Goal: Information Seeking & Learning: Learn about a topic

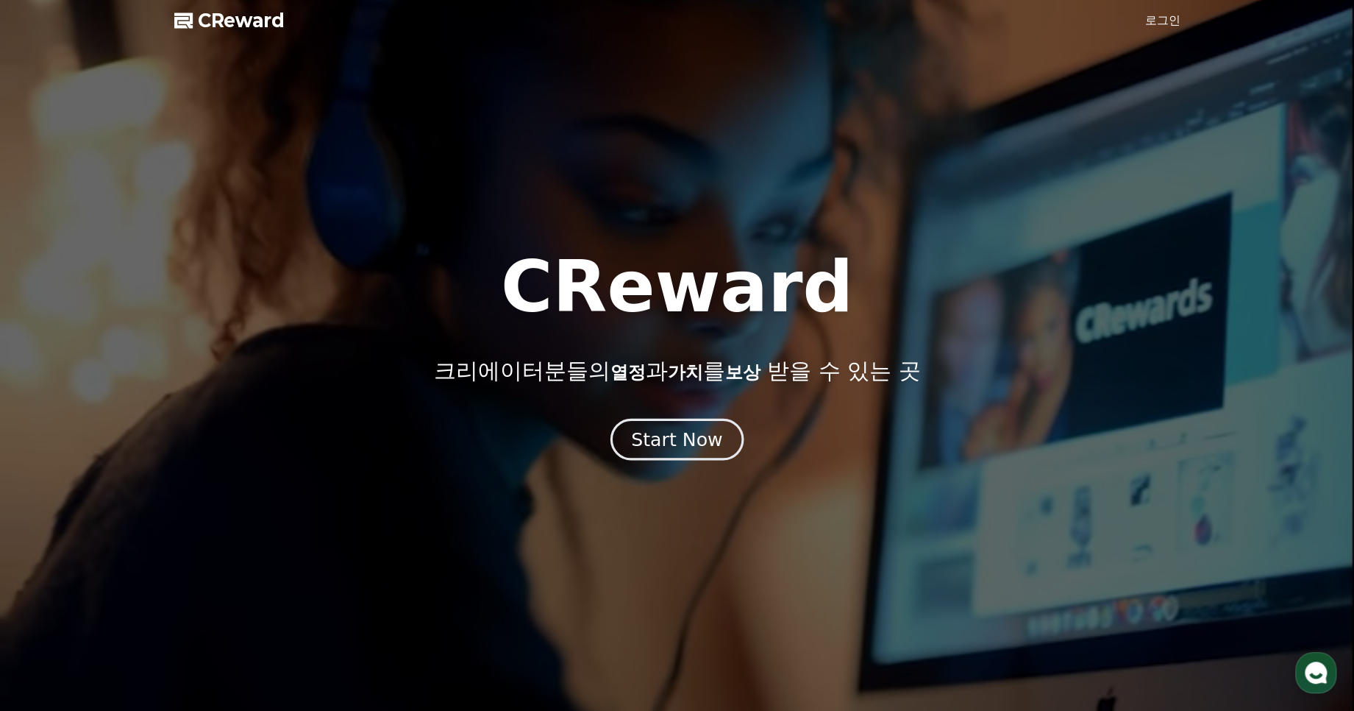
click at [637, 442] on div "Start Now" at bounding box center [676, 439] width 91 height 25
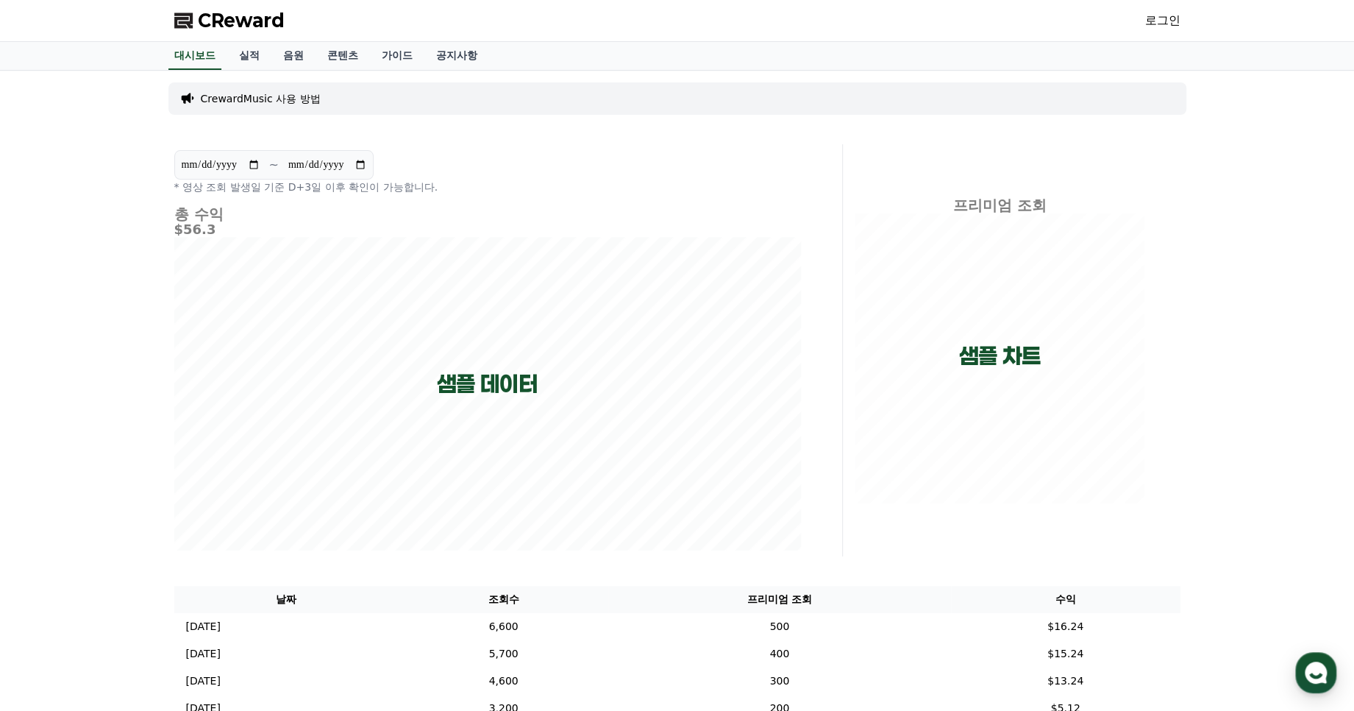
click at [238, 169] on input "**********" at bounding box center [220, 165] width 79 height 16
click at [254, 166] on input "**********" at bounding box center [220, 165] width 79 height 16
type input "**********"
click at [460, 52] on link "공지사항" at bounding box center [456, 56] width 65 height 28
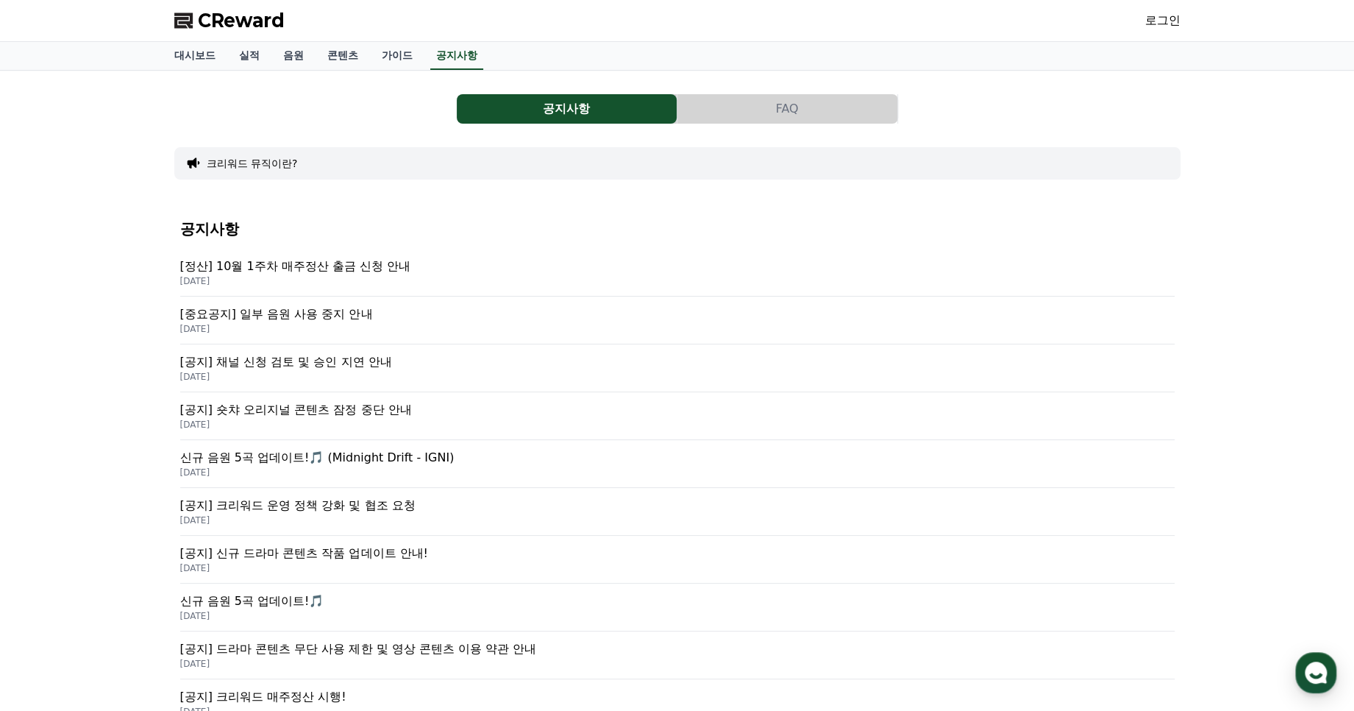
click at [343, 313] on p "[중요공지] 일부 음원 사용 중지 안내" at bounding box center [677, 314] width 995 height 18
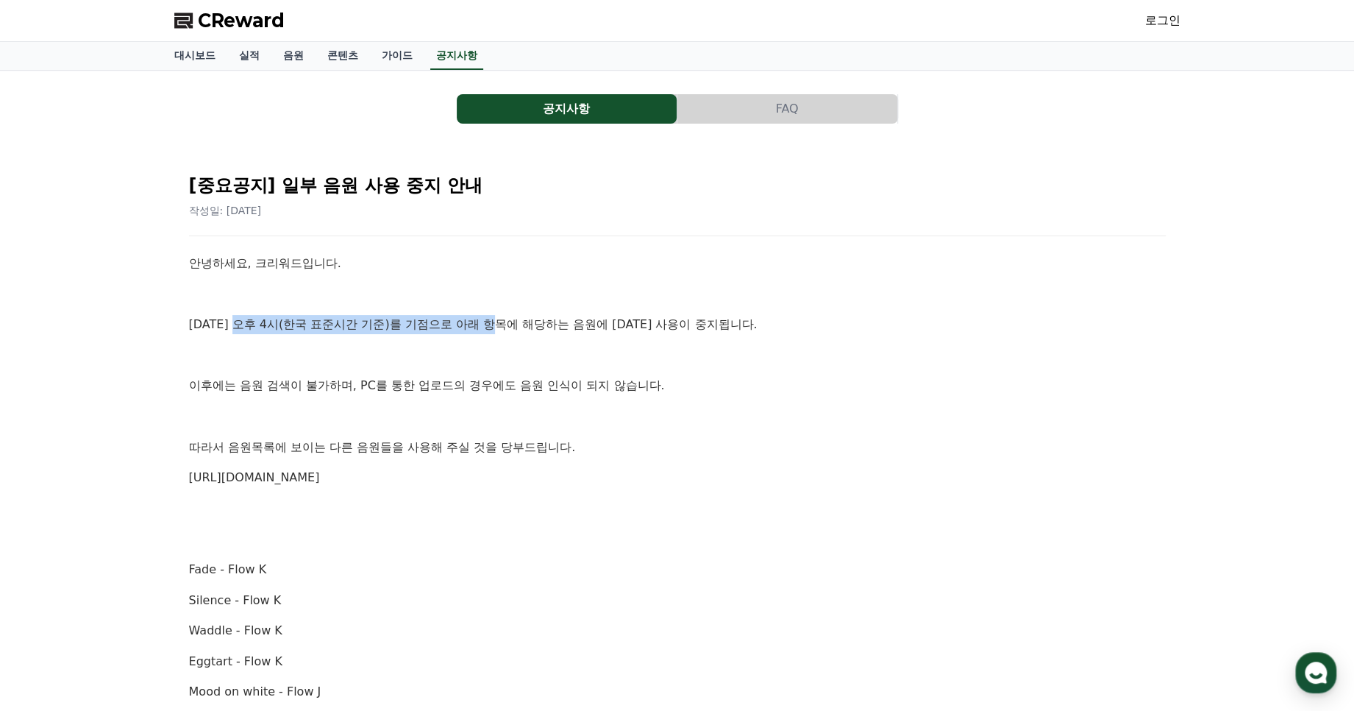
drag, startPoint x: 243, startPoint y: 320, endPoint x: 500, endPoint y: 332, distance: 257.8
click at [500, 332] on p "[DATE] 오후 4시(한국 표준시간 기준)를 기점으로 아래 항목에 해당하는 음원에 [DATE] 사용이 중지됩니다." at bounding box center [677, 324] width 977 height 19
drag, startPoint x: 500, startPoint y: 332, endPoint x: 504, endPoint y: 341, distance: 8.9
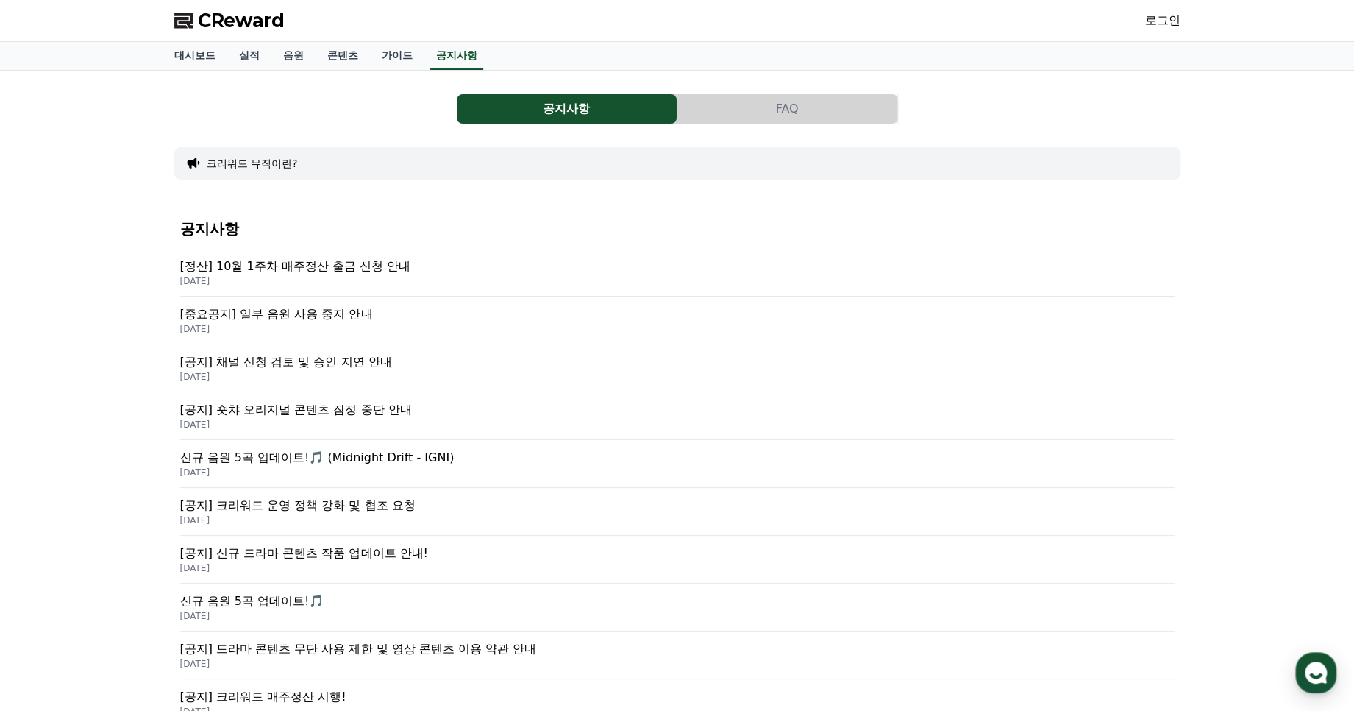
click at [357, 360] on p "[공지] 채널 신청 검토 및 승인 지연 안내" at bounding box center [677, 362] width 995 height 18
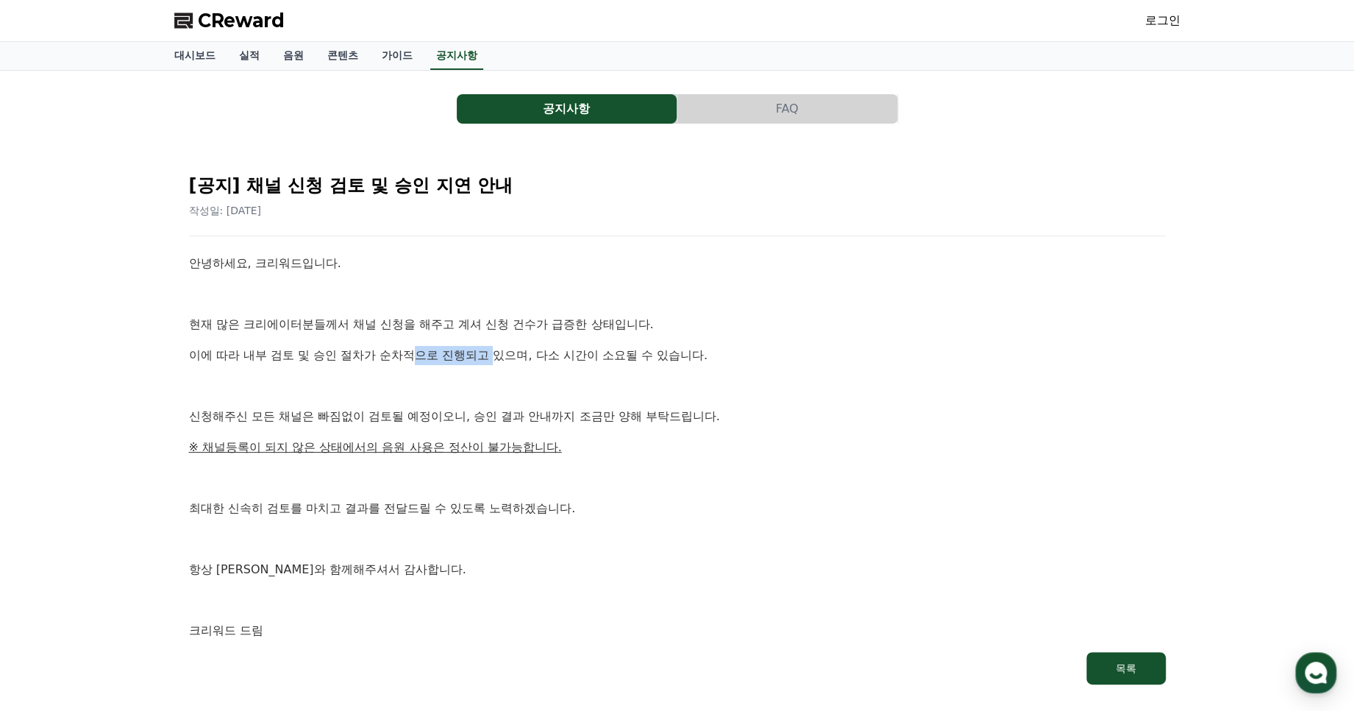
drag, startPoint x: 437, startPoint y: 354, endPoint x: 506, endPoint y: 357, distance: 69.2
click at [506, 357] on p "이에 따라 내부 검토 및 승인 절차가 순차적으로 진행되고 있으며, 다소 시간이 소요될 수 있습니다." at bounding box center [677, 355] width 977 height 19
drag, startPoint x: 506, startPoint y: 357, endPoint x: 594, endPoint y: 420, distance: 108.0
click at [597, 418] on p "신청해주신 모든 채널은 빠짐없이 검토될 예정이오니, 승인 결과 안내까지 조금만 양해 부탁드립니다." at bounding box center [677, 416] width 977 height 19
drag, startPoint x: 365, startPoint y: 416, endPoint x: 543, endPoint y: 416, distance: 178.0
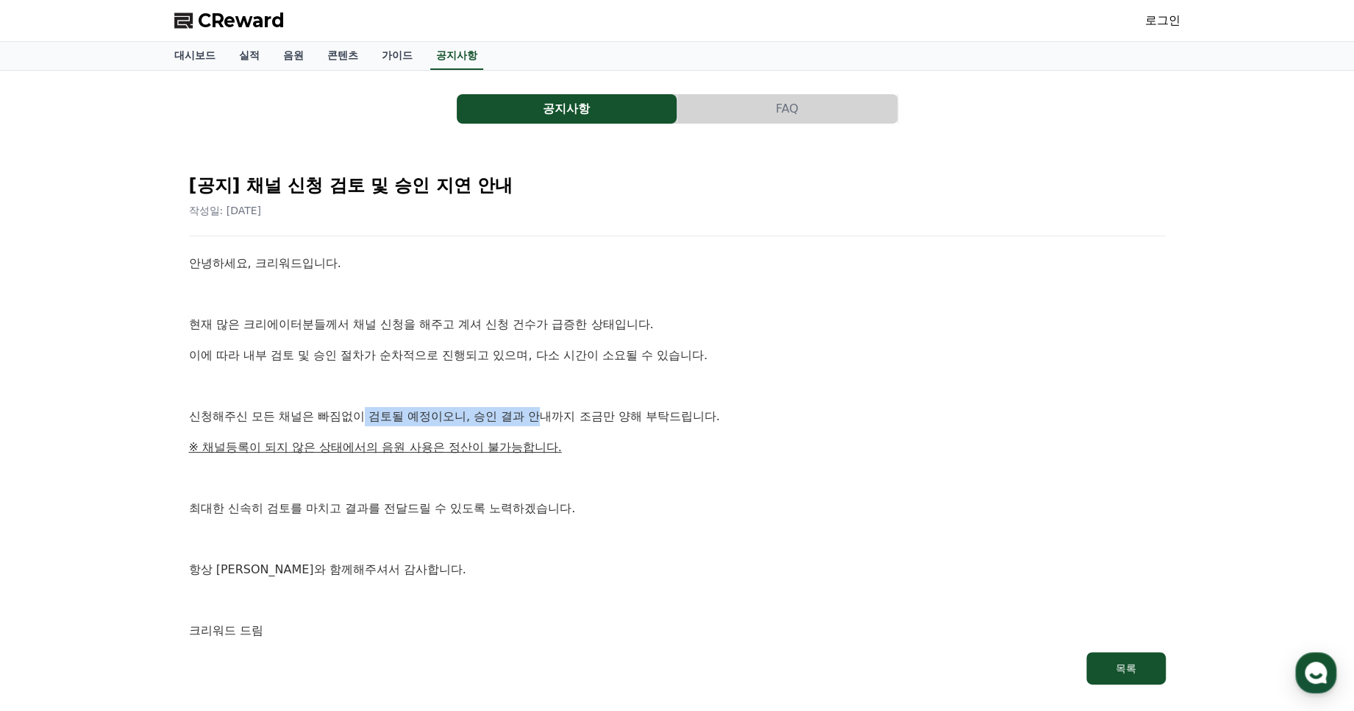
click at [543, 416] on p "신청해주신 모든 채널은 빠짐없이 검토될 예정이오니, 승인 결과 안내까지 조금만 양해 부탁드립니다." at bounding box center [677, 416] width 977 height 19
drag, startPoint x: 543, startPoint y: 416, endPoint x: 546, endPoint y: 456, distance: 40.6
click at [546, 456] on div "안녕하세요, 크리워드입니다. 현재 많은 크리에이터분들께서 채널 신청을 해주고 계셔 신청 건수가 급증한 상태입니다. 이에 따라 내부 검토 및 승…" at bounding box center [677, 447] width 977 height 386
click at [341, 456] on div "안녕하세요, 크리워드입니다. 현재 많은 크리에이터분들께서 채널 신청을 해주고 계셔 신청 건수가 급증한 상태입니다. 이에 따라 내부 검토 및 승…" at bounding box center [677, 447] width 977 height 386
click at [343, 472] on p at bounding box center [677, 477] width 977 height 19
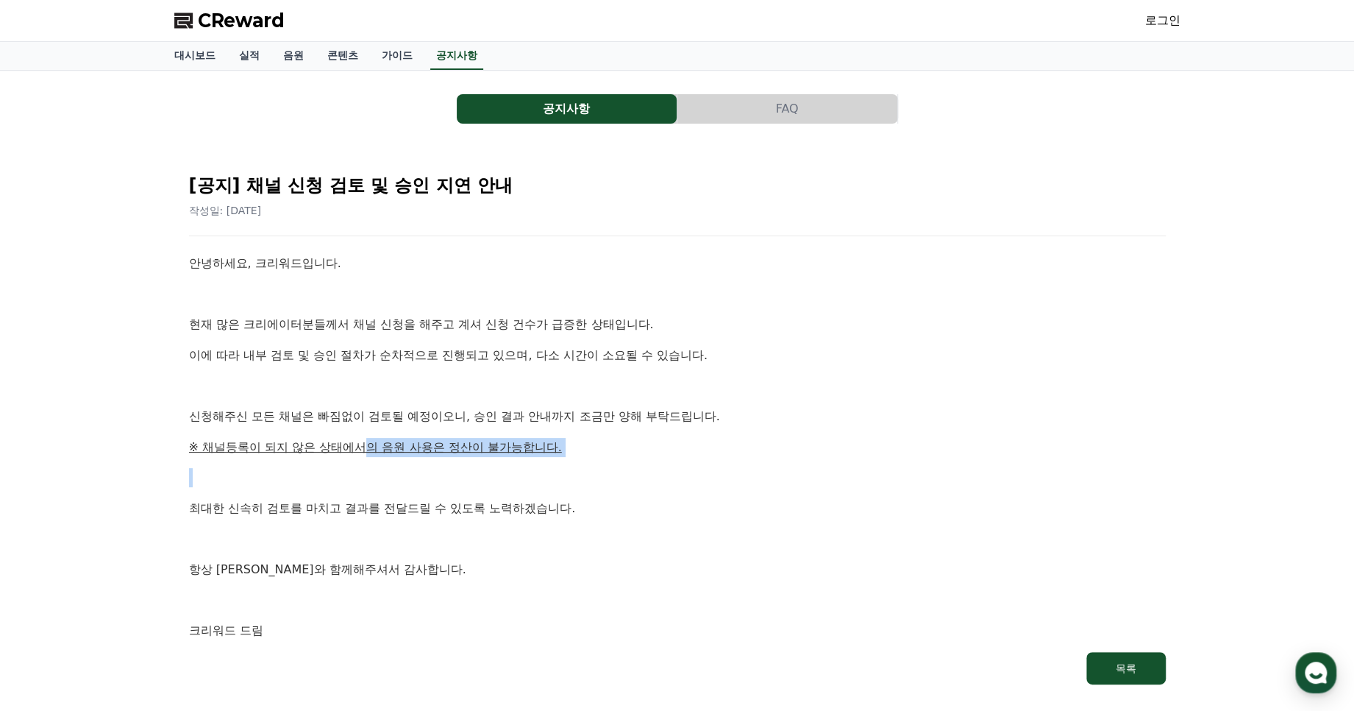
drag, startPoint x: 371, startPoint y: 451, endPoint x: 491, endPoint y: 495, distance: 127.8
click at [494, 483] on div "안녕하세요, 크리워드입니다. 현재 많은 크리에이터분들께서 채널 신청을 해주고 계셔 신청 건수가 급증한 상태입니다. 이에 따라 내부 검토 및 승…" at bounding box center [677, 447] width 977 height 386
drag, startPoint x: 491, startPoint y: 495, endPoint x: 466, endPoint y: 501, distance: 25.7
click at [488, 497] on div "안녕하세요, 크리워드입니다. 현재 많은 크리에이터분들께서 채널 신청을 해주고 계셔 신청 건수가 급증한 상태입니다. 이에 따라 내부 검토 및 승…" at bounding box center [677, 447] width 977 height 386
click at [351, 524] on div "안녕하세요, 크리워드입니다. 현재 많은 크리에이터분들께서 채널 신청을 해주고 계셔 신청 건수가 급증한 상태입니다. 이에 따라 내부 검토 및 승…" at bounding box center [677, 447] width 977 height 386
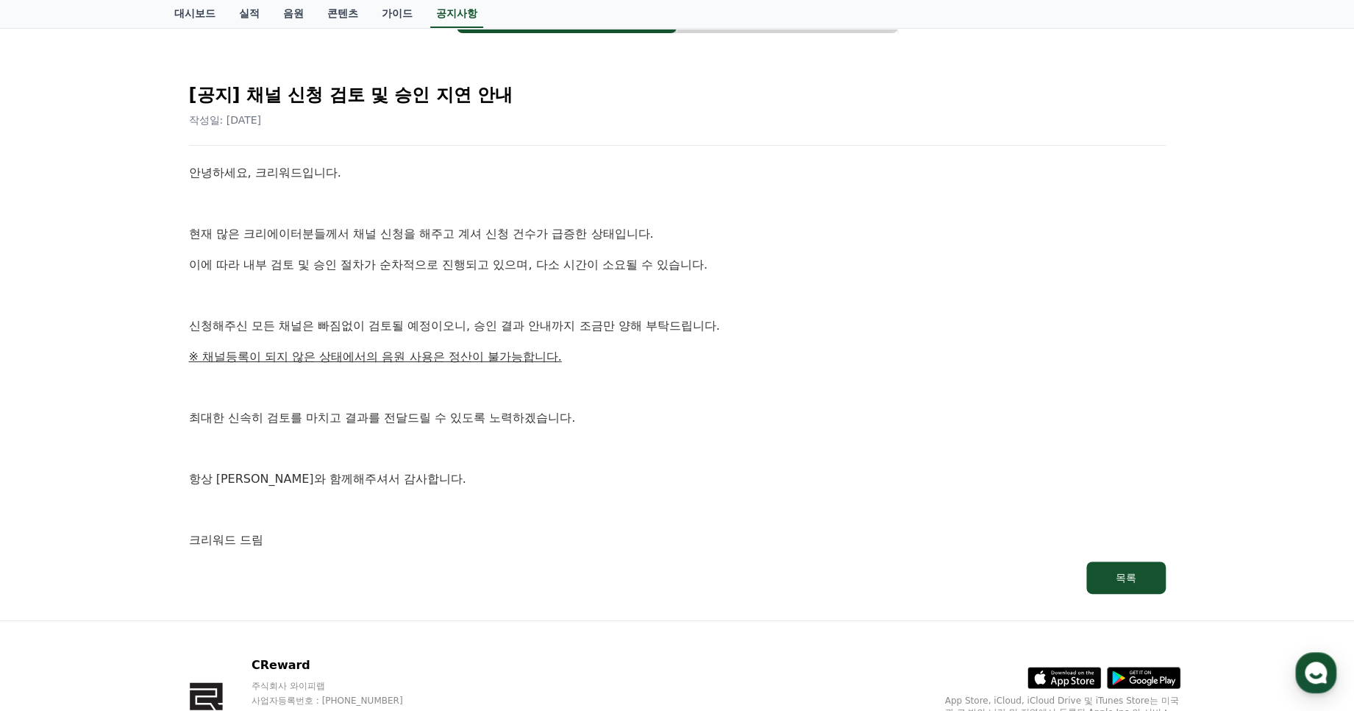
scroll to position [182, 0]
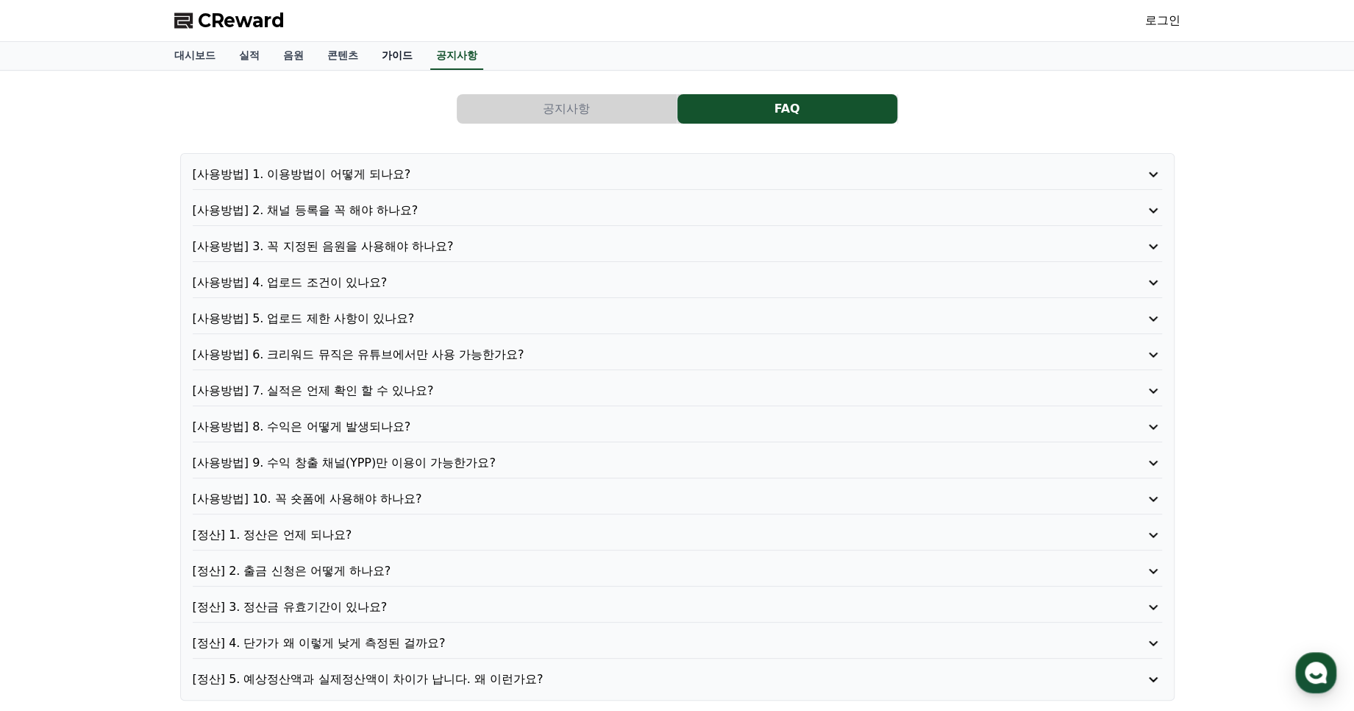
click at [388, 55] on link "가이드" at bounding box center [397, 56] width 54 height 28
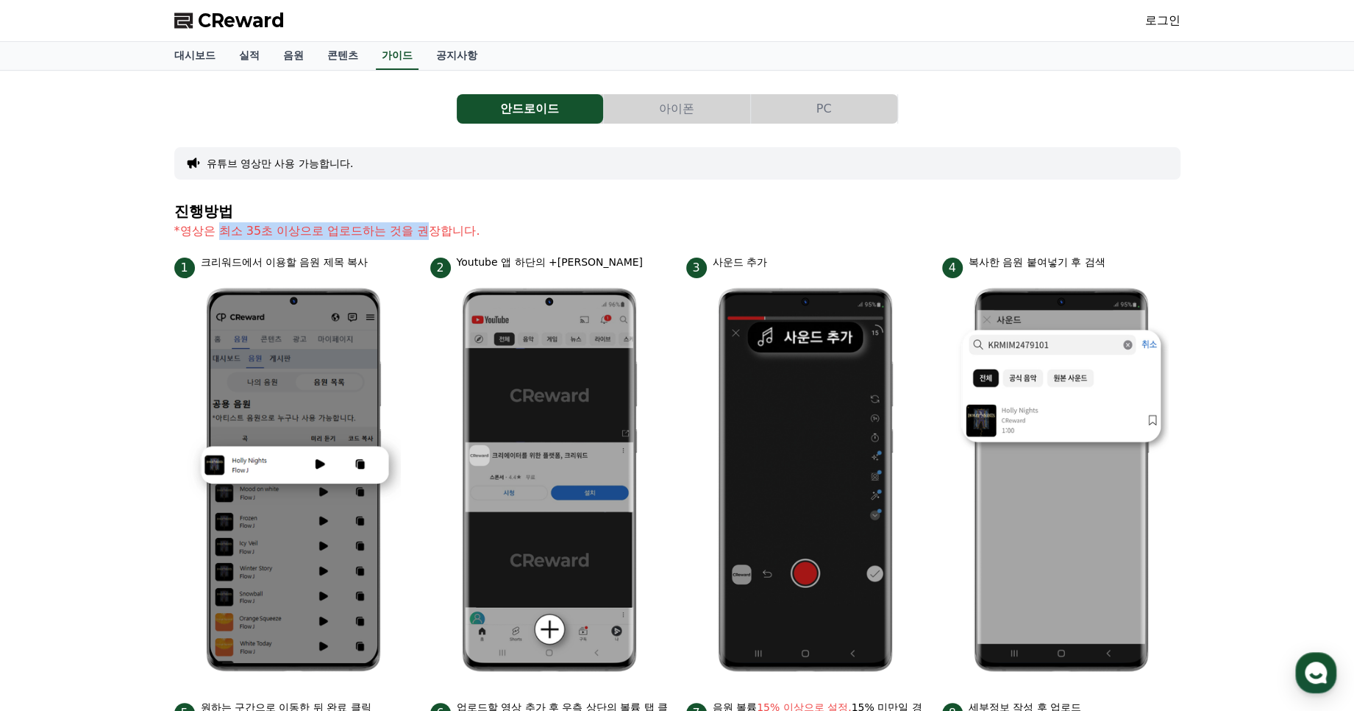
drag, startPoint x: 218, startPoint y: 230, endPoint x: 424, endPoint y: 232, distance: 206.7
click at [424, 232] on p "*영상은 최소 35초 이상으로 업로드하는 것을 권장합니다." at bounding box center [677, 231] width 1006 height 18
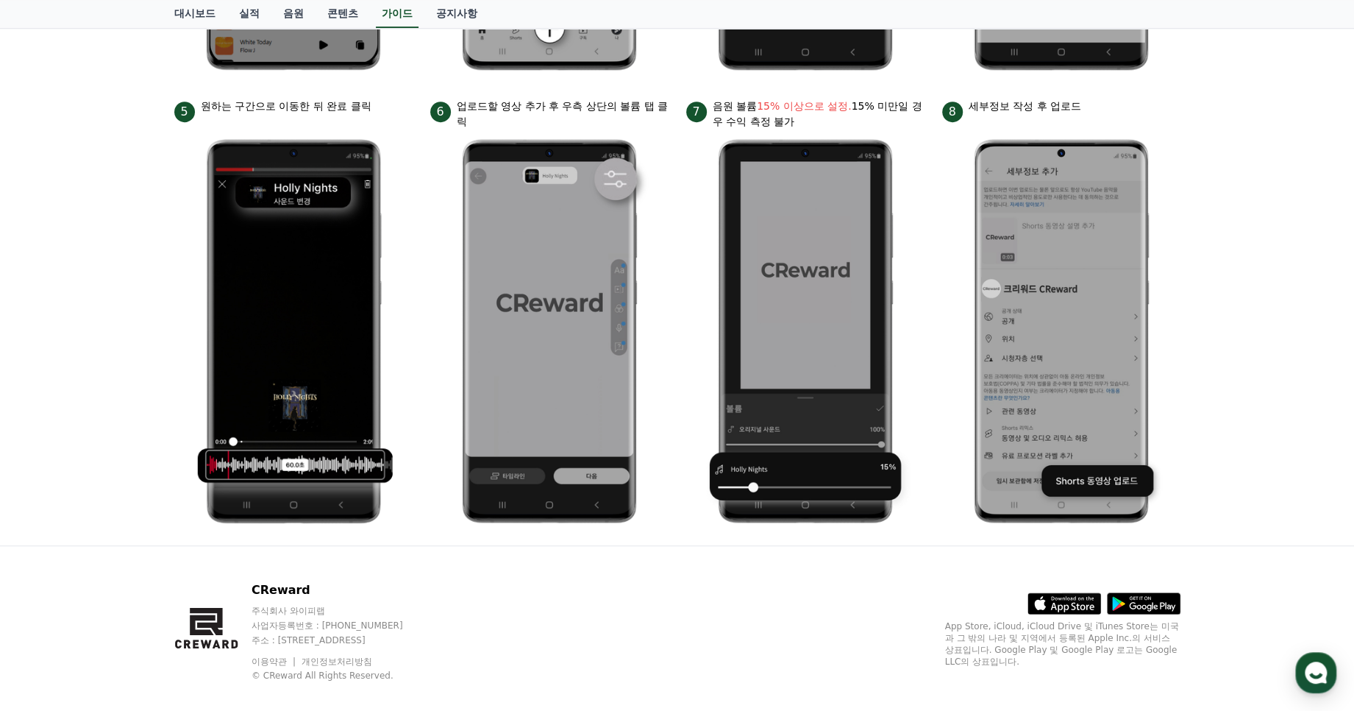
scroll to position [618, 0]
